Goal: Task Accomplishment & Management: Complete application form

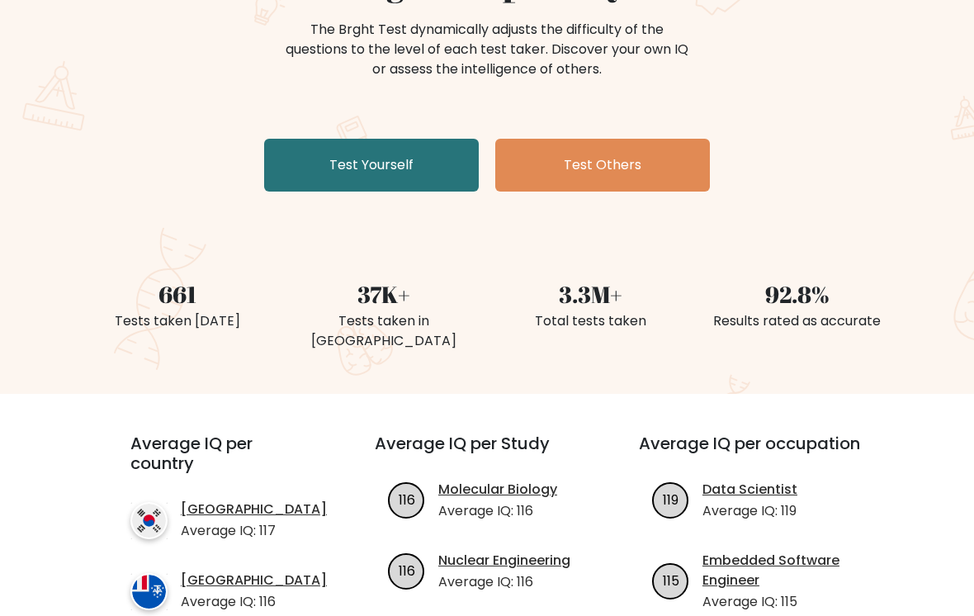
scroll to position [196, 0]
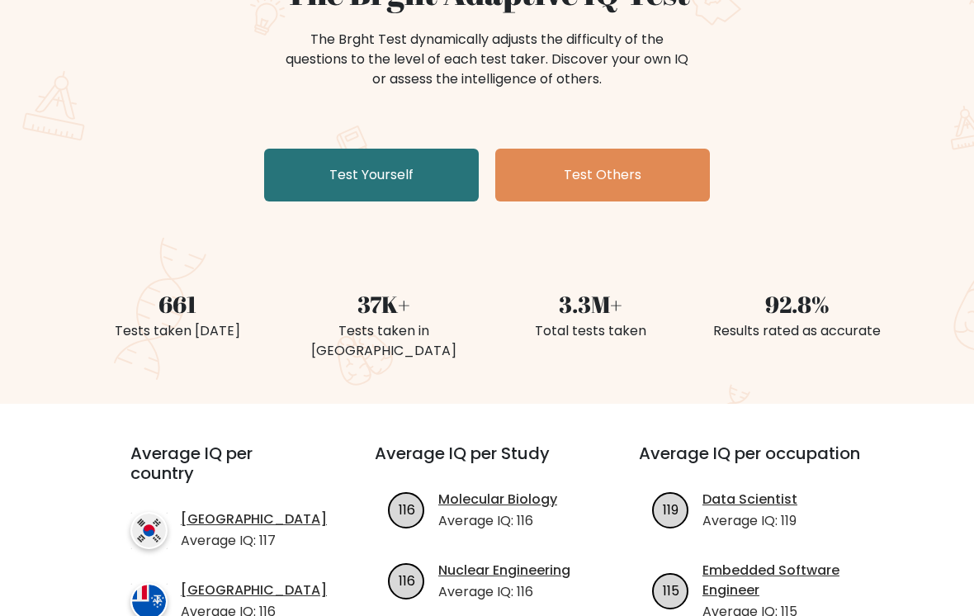
click at [614, 157] on link "Test Others" at bounding box center [602, 175] width 215 height 53
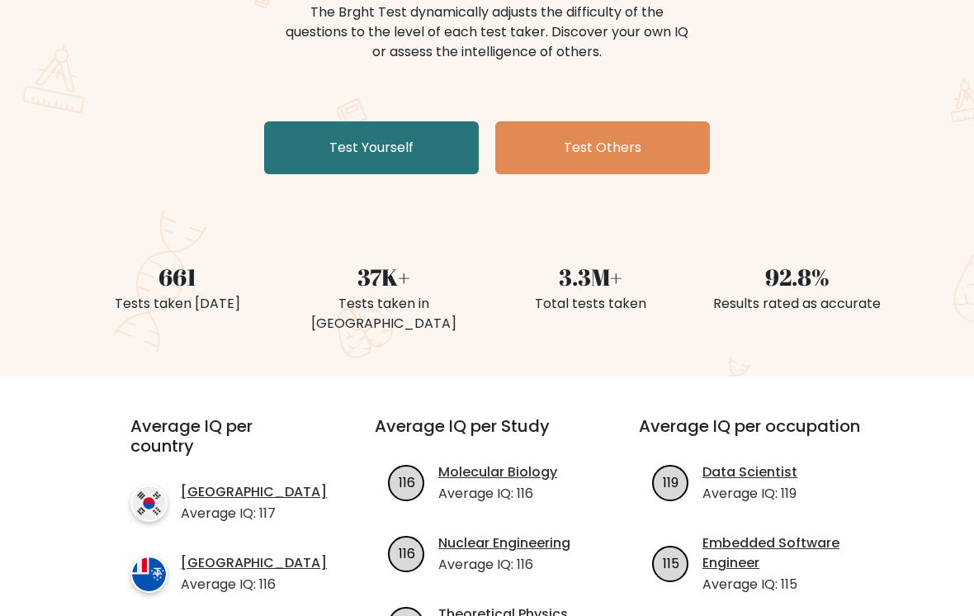
click at [291, 192] on div "The Brght Adaptive IQ Test The Brght Test dynamically adjusts the difficulty of…" at bounding box center [487, 121] width 974 height 509
click at [279, 153] on link "Test Yourself" at bounding box center [371, 147] width 215 height 53
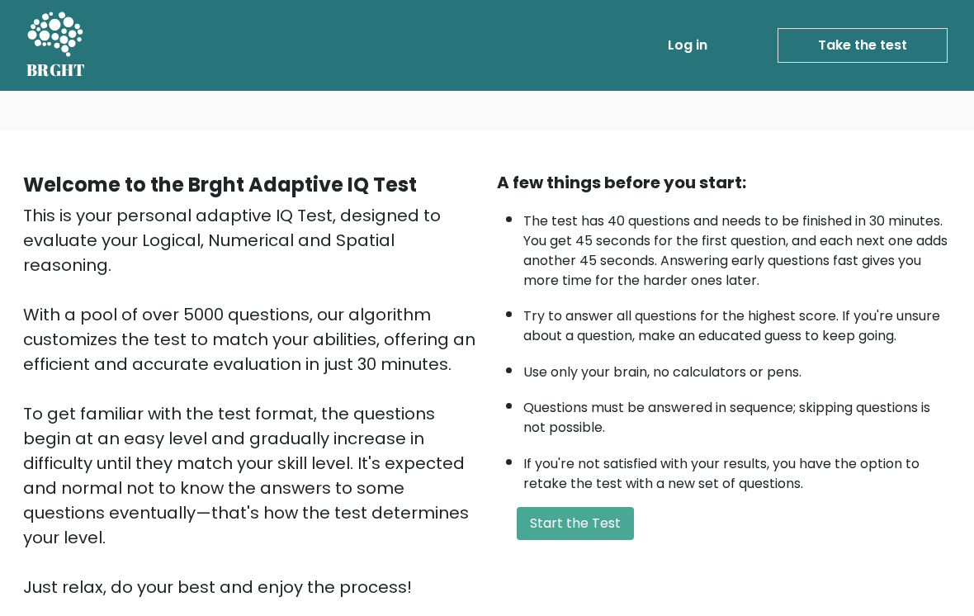
click at [583, 540] on button "Start the Test" at bounding box center [575, 523] width 117 height 33
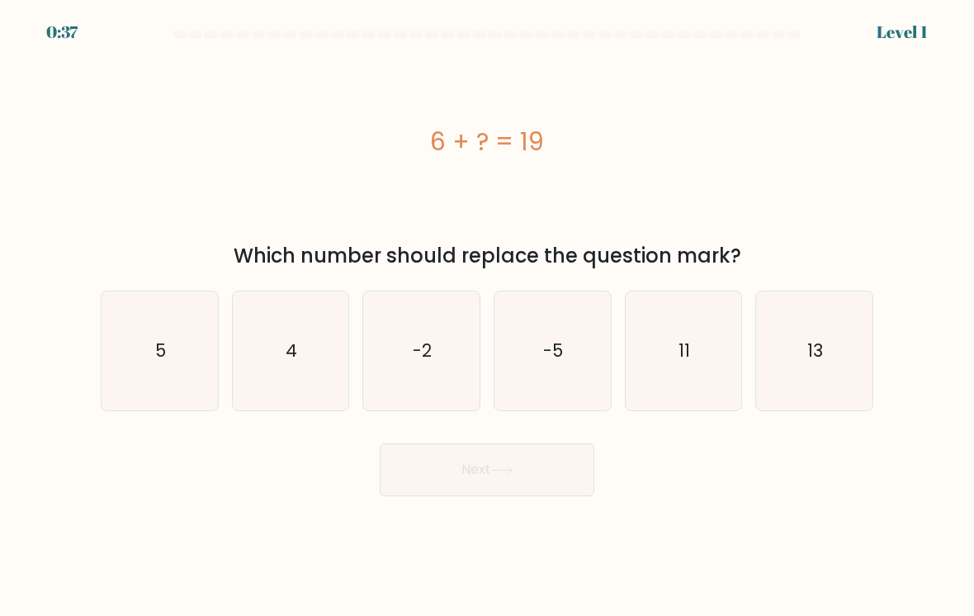
click at [815, 362] on text "13" at bounding box center [816, 350] width 16 height 24
click at [488, 316] on input "f. 13" at bounding box center [487, 312] width 1 height 8
radio input "true"
click at [550, 482] on button "Next" at bounding box center [487, 469] width 215 height 53
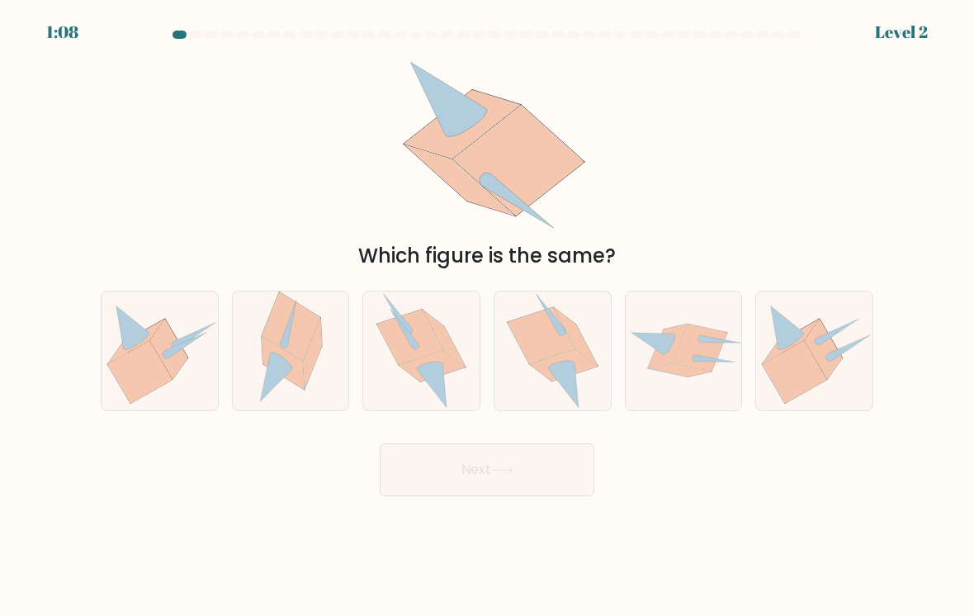
click at [561, 369] on icon at bounding box center [561, 365] width 26 height 8
click at [488, 316] on input "d." at bounding box center [487, 312] width 1 height 8
radio input "true"
click at [545, 475] on button "Next" at bounding box center [487, 469] width 215 height 53
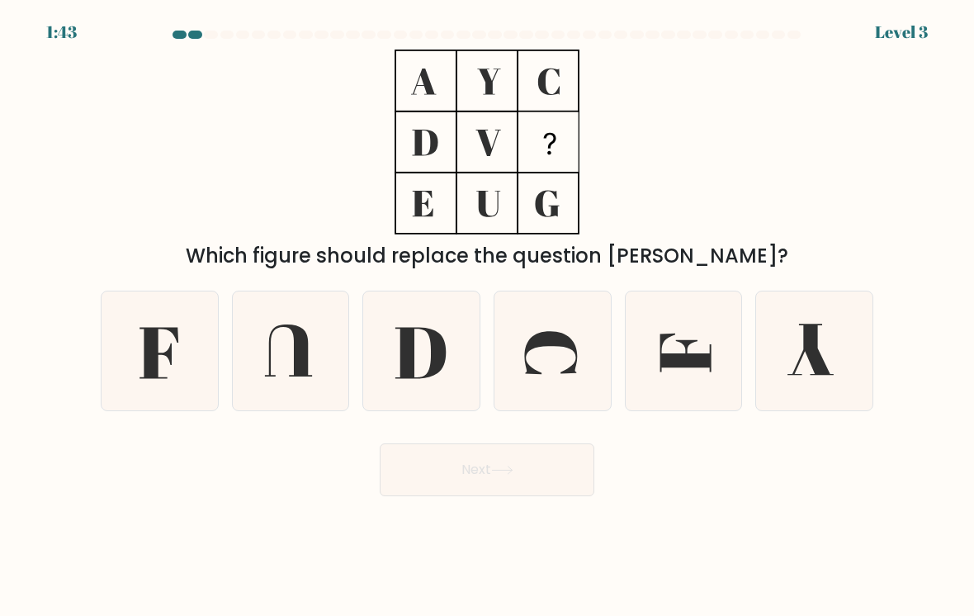
click at [143, 363] on icon at bounding box center [160, 351] width 116 height 116
click at [487, 316] on input "a." at bounding box center [487, 312] width 1 height 8
radio input "true"
click at [505, 475] on icon at bounding box center [502, 469] width 22 height 9
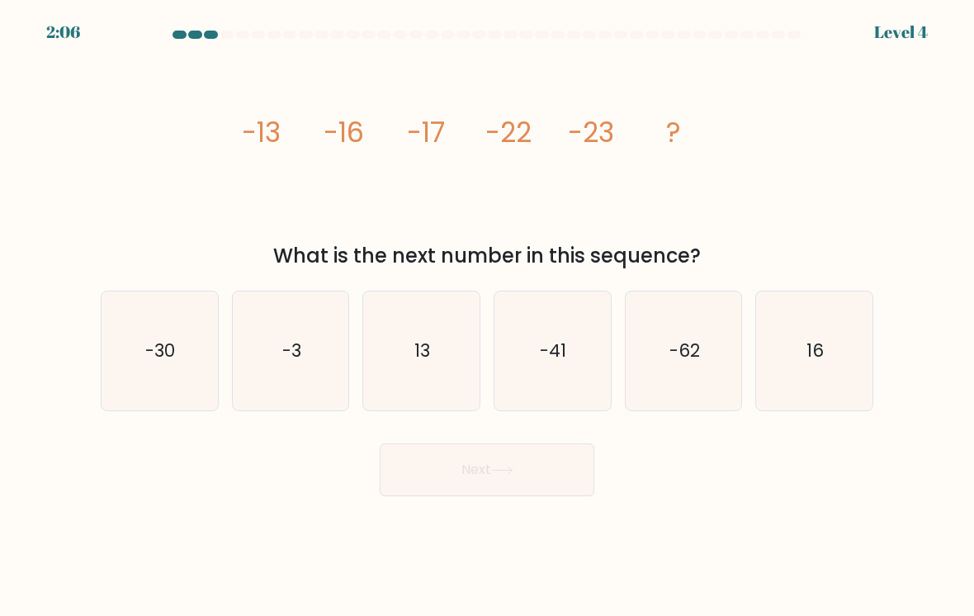
click at [126, 373] on icon "-30" at bounding box center [160, 351] width 116 height 116
click at [487, 316] on input "a. -30" at bounding box center [487, 312] width 1 height 8
radio input "true"
click at [550, 480] on button "Next" at bounding box center [487, 469] width 215 height 53
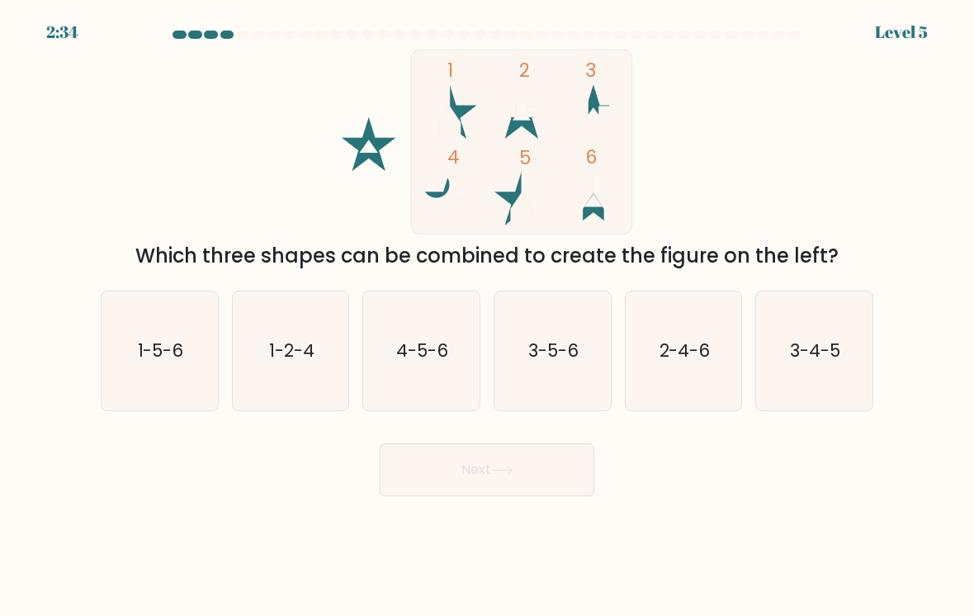
click at [136, 372] on icon "1-5-6" at bounding box center [160, 351] width 116 height 116
click at [487, 316] on input "a. 1-5-6" at bounding box center [487, 312] width 1 height 8
radio input "true"
click at [539, 489] on button "Next" at bounding box center [487, 469] width 215 height 53
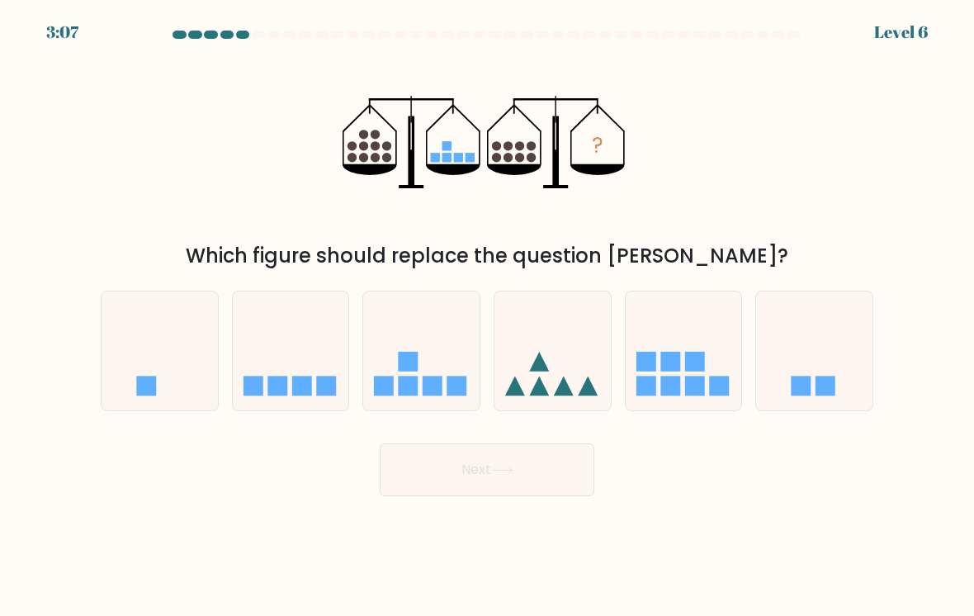
click at [259, 362] on icon at bounding box center [291, 351] width 116 height 97
click at [487, 316] on input "b." at bounding box center [487, 312] width 1 height 8
radio input "true"
click at [558, 468] on button "Next" at bounding box center [487, 469] width 215 height 53
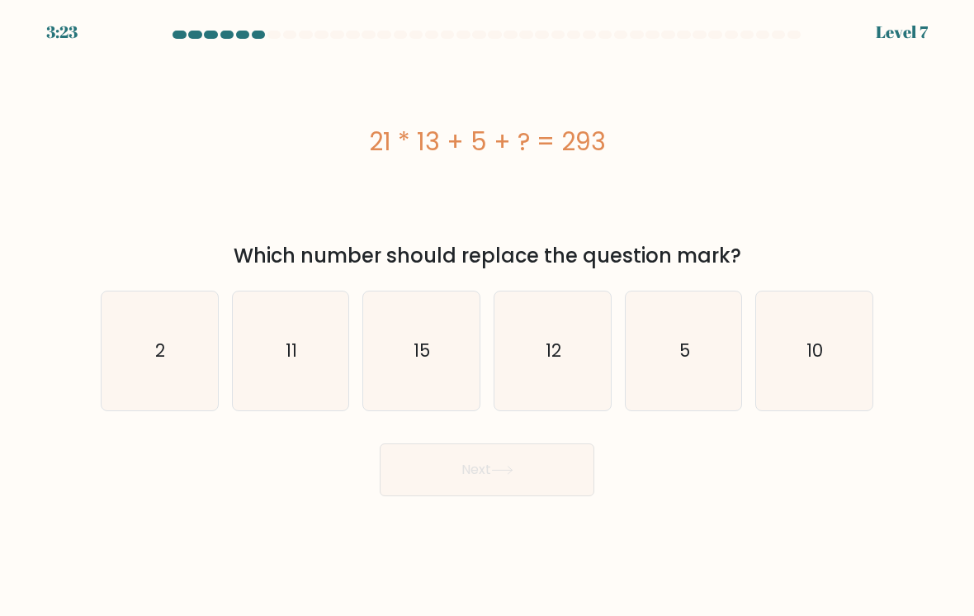
click at [471, 341] on icon "15" at bounding box center [421, 351] width 116 height 116
click at [487, 316] on input "c. 15" at bounding box center [487, 312] width 1 height 8
radio input "true"
click at [460, 496] on button "Next" at bounding box center [487, 469] width 215 height 53
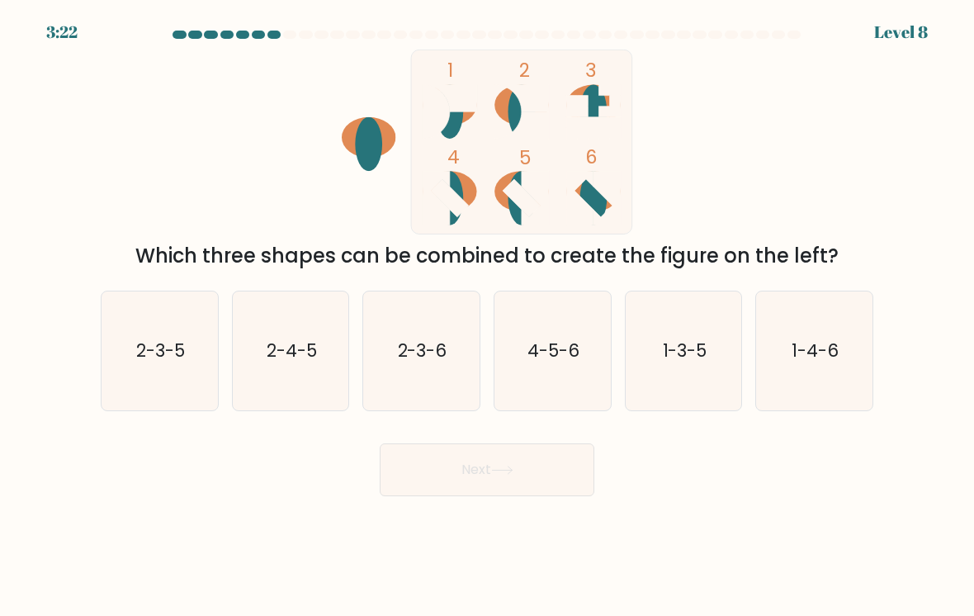
click at [465, 492] on button "Next" at bounding box center [487, 469] width 215 height 53
click at [111, 250] on div "Which three shapes can be combined to create the figure on the left?" at bounding box center [487, 256] width 753 height 30
click at [563, 377] on icon "4-5-6" at bounding box center [552, 351] width 116 height 116
click at [488, 316] on input "d. 4-5-6" at bounding box center [487, 312] width 1 height 8
radio input "true"
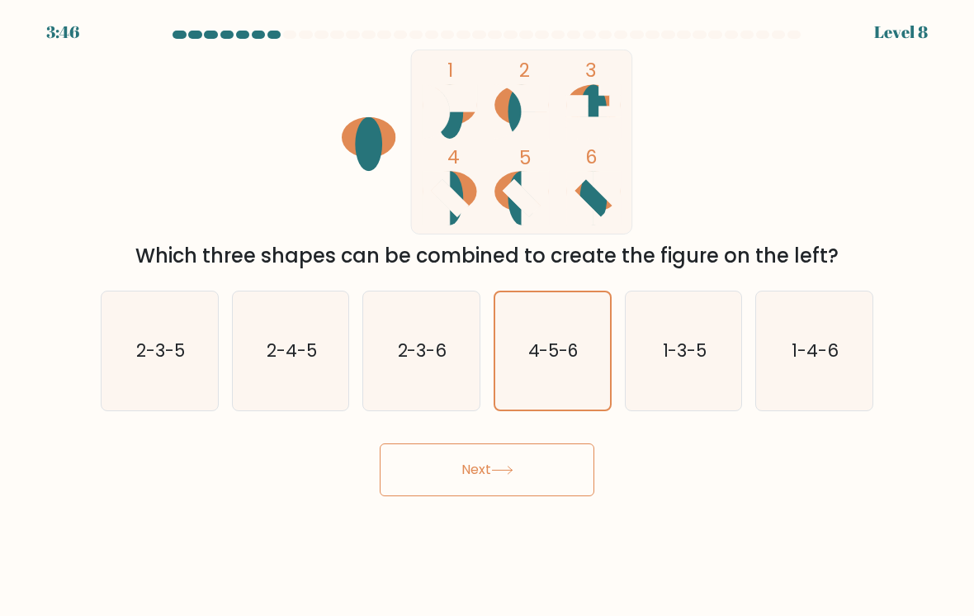
click at [547, 485] on button "Next" at bounding box center [487, 469] width 215 height 53
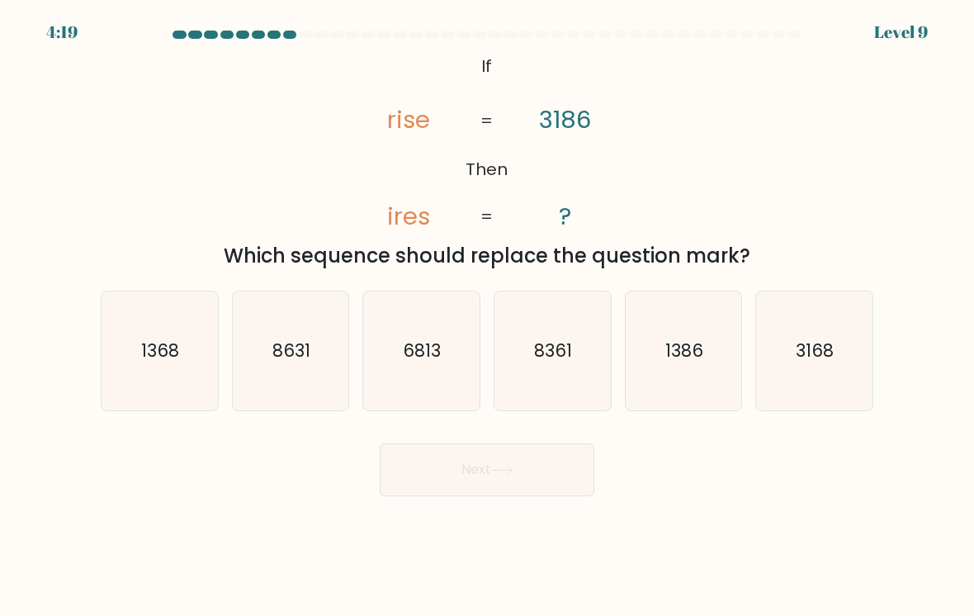
click at [147, 362] on text "1368" at bounding box center [161, 350] width 38 height 24
click at [487, 316] on input "a. 1368" at bounding box center [487, 312] width 1 height 8
radio input "true"
click at [536, 475] on button "Next" at bounding box center [487, 469] width 215 height 53
